Goal: Task Accomplishment & Management: Use online tool/utility

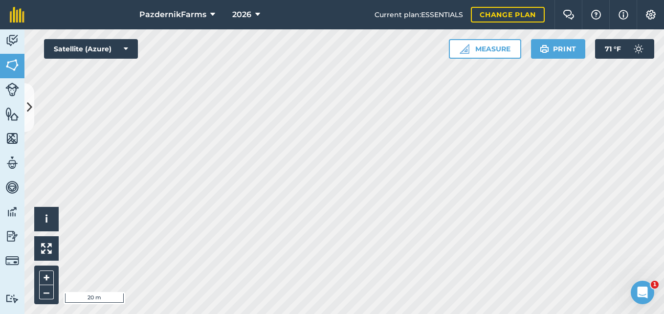
click at [109, 58] on div "Click to start drawing i © 2025 TomTom, Microsoft 20 m + – Satellite (Azure) Me…" at bounding box center [344, 171] width 640 height 285
click at [22, 196] on div "Activity Fields Livestock Features Maps Team Vehicles Data Reporting Billing Tu…" at bounding box center [332, 171] width 664 height 285
click at [290, 314] on html "PazdernikFarms 2026 Current plan : ESSENTIALS Change plan Farm Chat Help Info S…" at bounding box center [332, 157] width 664 height 314
click at [218, 314] on html "PazdernikFarms 2026 Current plan : ESSENTIALS Change plan Farm Chat Help Info S…" at bounding box center [332, 157] width 664 height 314
click at [27, 116] on button at bounding box center [29, 107] width 10 height 49
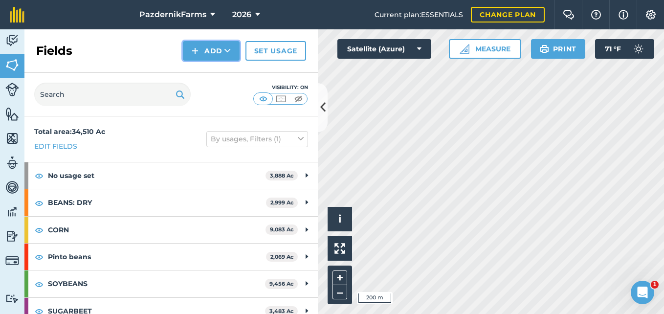
click at [227, 46] on icon at bounding box center [228, 51] width 6 height 10
click at [210, 69] on link "Draw" at bounding box center [211, 73] width 54 height 22
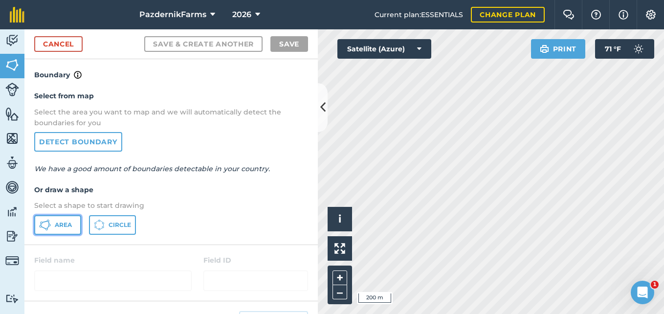
click at [64, 226] on span "Area" at bounding box center [63, 225] width 17 height 8
click at [323, 101] on icon at bounding box center [322, 107] width 5 height 17
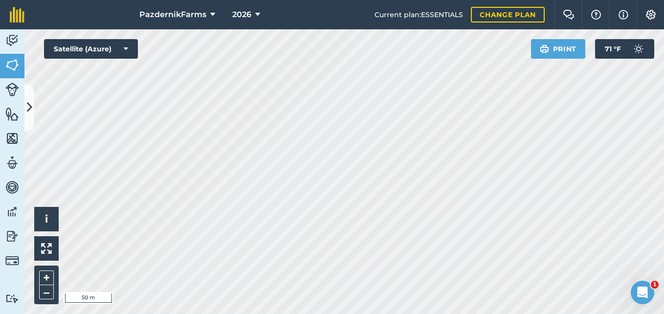
click at [337, 13] on div "PazdernikFarms 2026 Current plan : ESSENTIALS Change plan Farm Chat Help Info S…" at bounding box center [332, 157] width 664 height 314
click at [28, 121] on button at bounding box center [29, 107] width 10 height 49
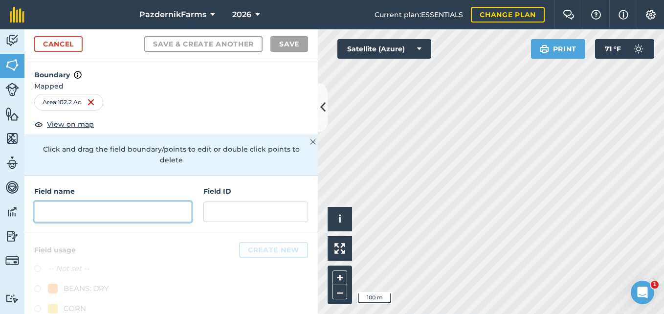
click at [74, 216] on input "text" at bounding box center [112, 212] width 157 height 21
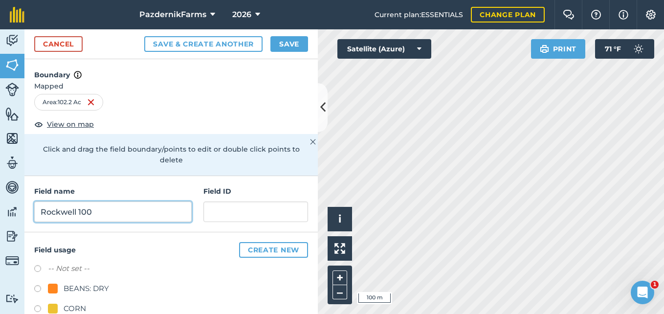
type input "Rockwell 100"
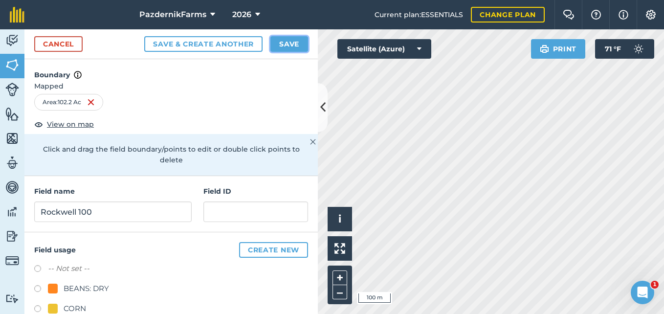
click at [280, 45] on button "Save" at bounding box center [289, 44] width 38 height 16
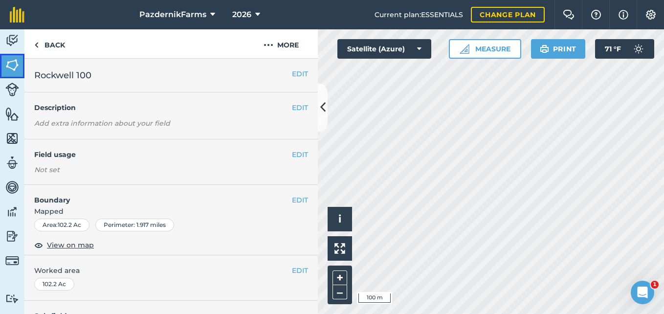
click at [11, 66] on img at bounding box center [12, 65] width 14 height 15
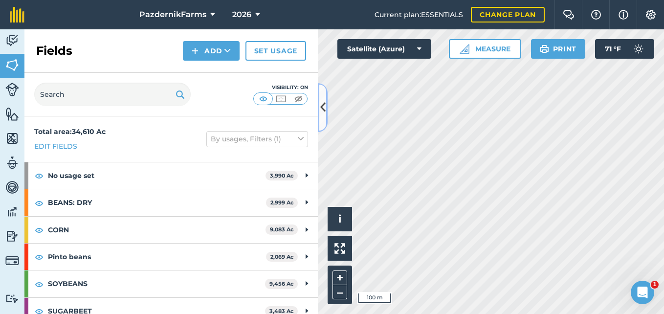
click at [321, 109] on icon at bounding box center [322, 107] width 5 height 17
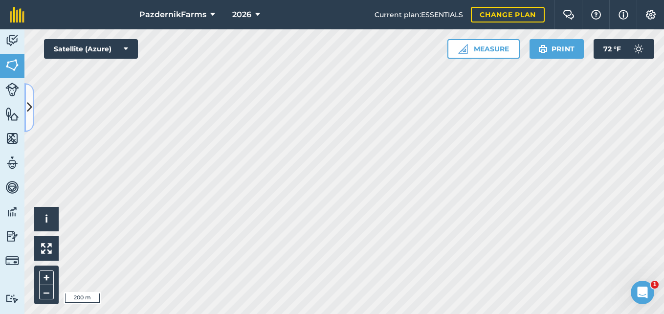
click at [32, 104] on button at bounding box center [29, 107] width 10 height 49
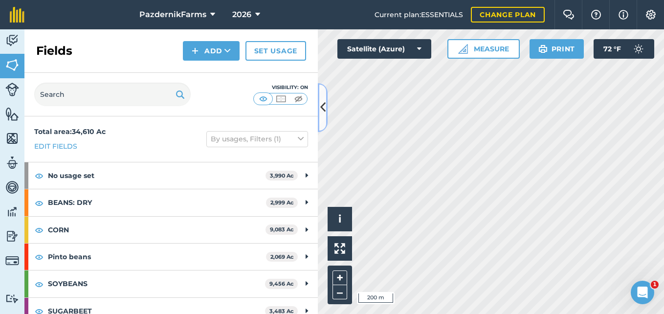
click at [322, 105] on icon at bounding box center [322, 107] width 5 height 17
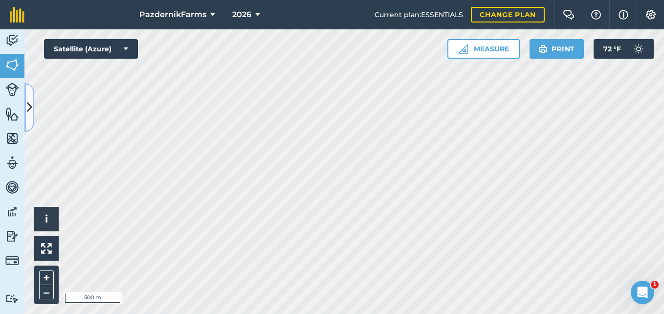
click at [33, 117] on button at bounding box center [29, 107] width 10 height 49
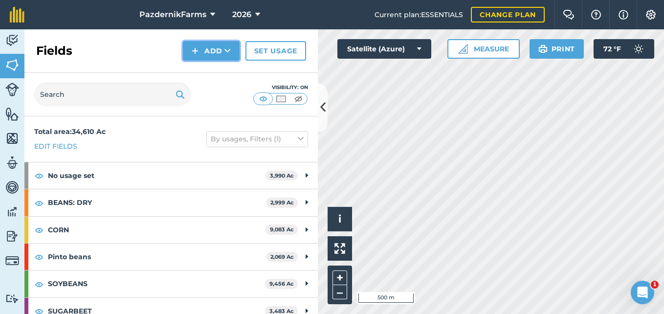
click at [200, 49] on button "Add" at bounding box center [211, 51] width 57 height 20
click at [196, 78] on link "Draw" at bounding box center [211, 73] width 54 height 22
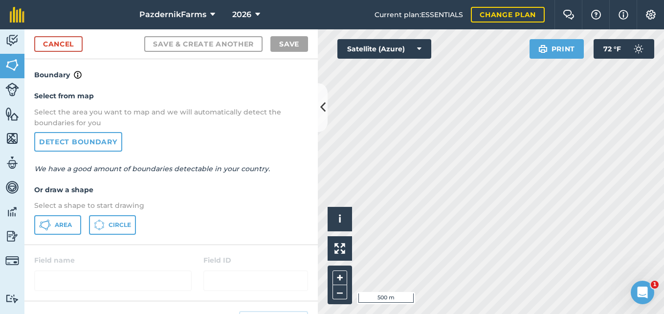
click at [60, 214] on div "Select from map Select the area you want to map and we will automatically detec…" at bounding box center [170, 162] width 293 height 163
click at [58, 224] on span "Area" at bounding box center [63, 225] width 17 height 8
click at [319, 109] on button at bounding box center [323, 107] width 10 height 49
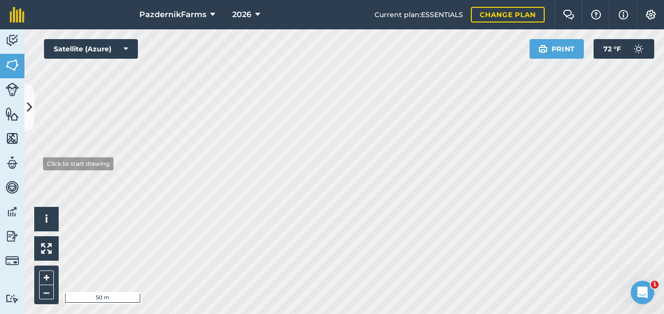
click at [0, 170] on html "PazdernikFarms 2026 Current plan : ESSENTIALS Change plan Farm Chat Help Info S…" at bounding box center [332, 157] width 664 height 314
click at [29, 109] on icon at bounding box center [29, 107] width 5 height 17
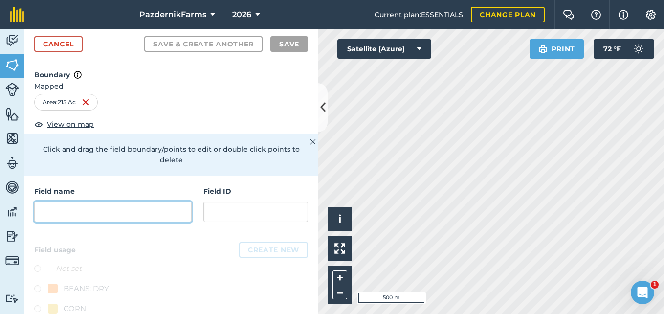
click at [113, 219] on input "text" at bounding box center [112, 212] width 157 height 21
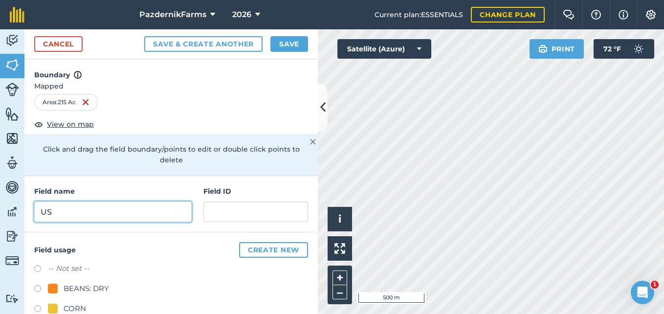
type input "U"
type input "South Rockwell"
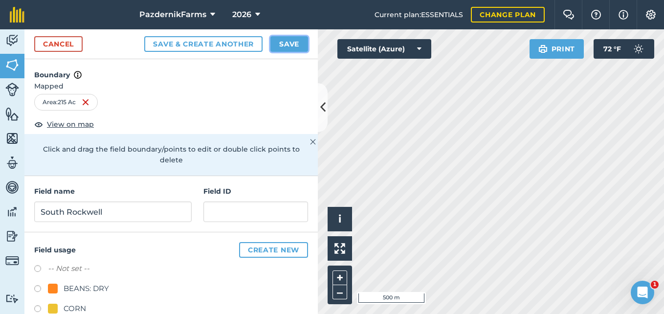
click at [276, 47] on button "Save" at bounding box center [289, 44] width 38 height 16
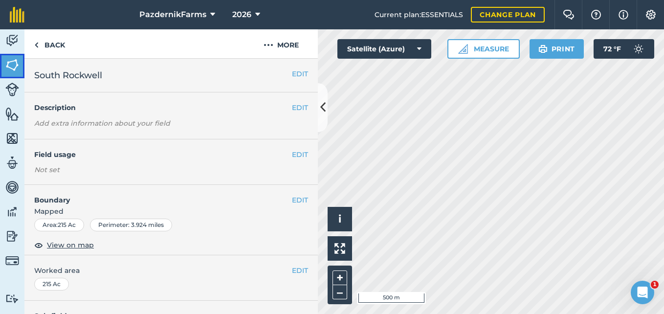
click at [13, 67] on img at bounding box center [12, 65] width 14 height 15
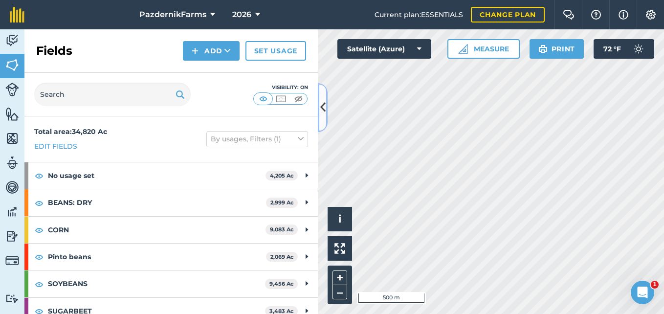
click at [320, 110] on icon at bounding box center [322, 107] width 5 height 17
